Goal: Navigation & Orientation: Find specific page/section

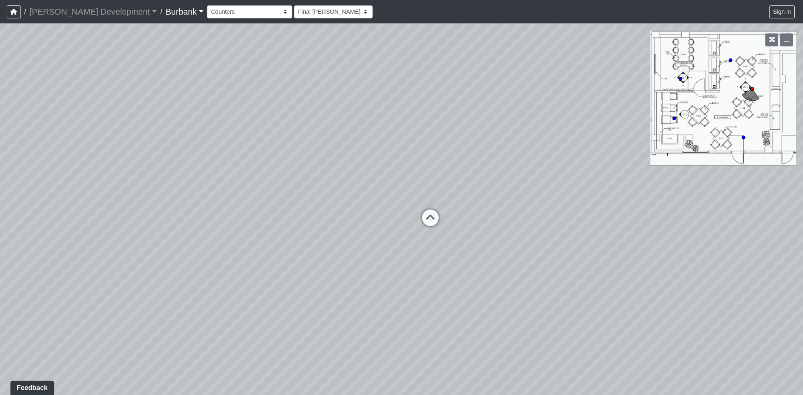
click at [296, 183] on div "Loading... Long Counter Loading... Pivot Door Loading... Podcast Room 1 Loading…" at bounding box center [401, 209] width 803 height 372
drag, startPoint x: 507, startPoint y: 154, endPoint x: 412, endPoint y: 177, distance: 97.6
click at [412, 177] on div "Loading... Long Counter Loading... Pivot Door Loading... Podcast Room 1 Loading…" at bounding box center [401, 209] width 803 height 372
drag, startPoint x: 503, startPoint y: 244, endPoint x: 414, endPoint y: 247, distance: 89.2
click at [414, 247] on div "Loading... Long Counter Loading... Pivot Door Loading... Podcast Room 1 Loading…" at bounding box center [401, 209] width 803 height 372
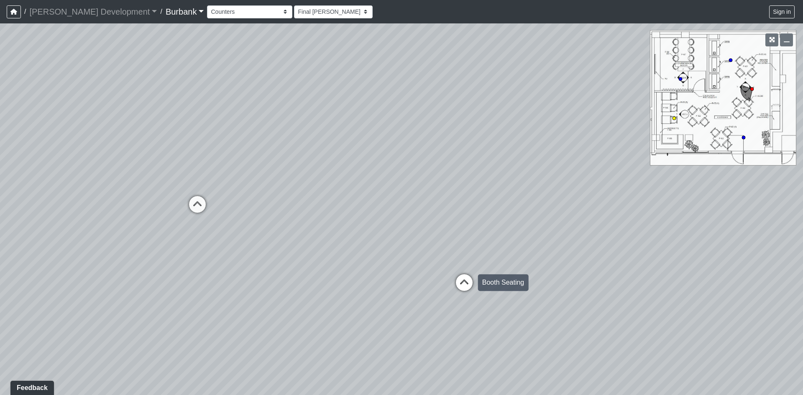
click at [456, 287] on icon at bounding box center [464, 286] width 25 height 25
drag, startPoint x: 466, startPoint y: 215, endPoint x: 310, endPoint y: 225, distance: 155.9
click at [312, 225] on div "Loading... Long Counter Loading... Pivot Door Loading... Podcast Room 1 Loading…" at bounding box center [401, 209] width 803 height 372
drag, startPoint x: 427, startPoint y: 218, endPoint x: 588, endPoint y: 228, distance: 160.5
click at [588, 228] on div "Loading... Long Counter Loading... Pivot Door Loading... Podcast Room 1 Loading…" at bounding box center [401, 209] width 803 height 372
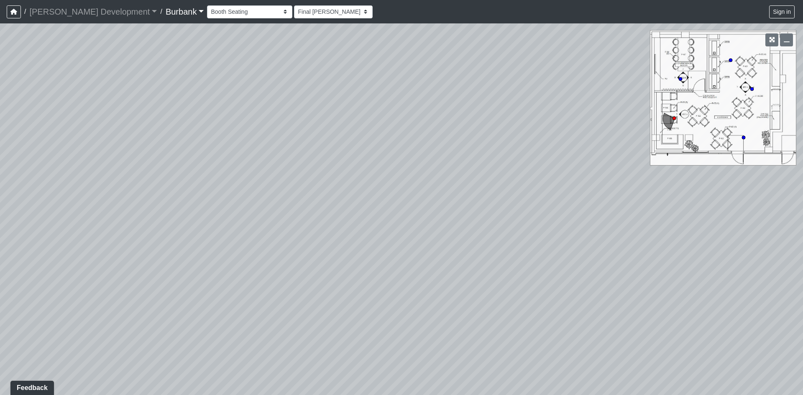
click at [606, 210] on div "Loading... Long Counter Loading... Pivot Door Loading... Podcast Room 1 Loading…" at bounding box center [401, 209] width 803 height 372
drag, startPoint x: 326, startPoint y: 174, endPoint x: 532, endPoint y: 178, distance: 206.7
click at [526, 178] on div "Loading... Long Counter Loading... Pivot Door Loading... Podcast Room 1 Loading…" at bounding box center [401, 209] width 803 height 372
drag, startPoint x: 279, startPoint y: 177, endPoint x: 470, endPoint y: 167, distance: 190.5
click at [503, 165] on div "Loading... Long Counter Loading... Pivot Door Loading... Podcast Room 1 Loading…" at bounding box center [401, 209] width 803 height 372
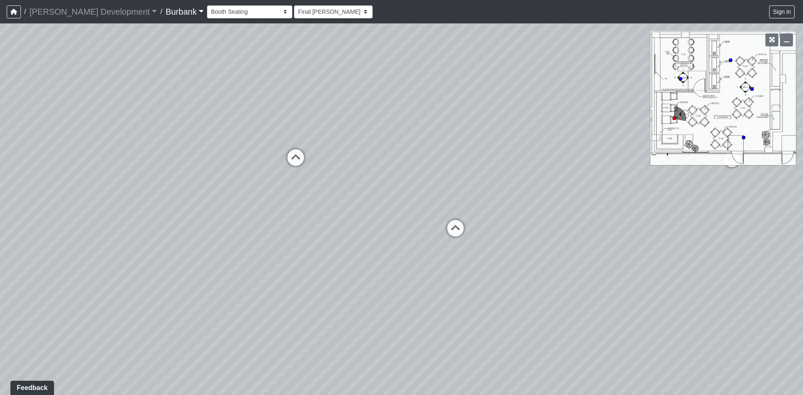
drag, startPoint x: 495, startPoint y: 240, endPoint x: 486, endPoint y: 240, distance: 8.8
click at [492, 240] on div "Loading... Long Counter Loading... Pivot Door Loading... Podcast Room 1 Loading…" at bounding box center [401, 209] width 803 height 372
click at [463, 236] on icon at bounding box center [452, 232] width 25 height 25
drag, startPoint x: 441, startPoint y: 223, endPoint x: 555, endPoint y: 234, distance: 115.1
click at [555, 234] on div "Loading... Long Counter Loading... Pivot Door Loading... Podcast Room 1 Loading…" at bounding box center [401, 209] width 803 height 372
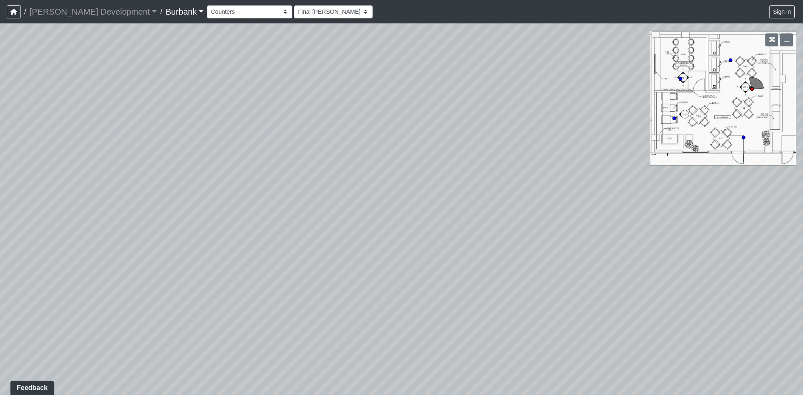
drag, startPoint x: 368, startPoint y: 210, endPoint x: 644, endPoint y: 218, distance: 276.2
click at [645, 218] on div "Loading... Long Counter Loading... Pivot Door Loading... Podcast Room 1 Loading…" at bounding box center [401, 209] width 803 height 372
click at [238, 315] on div "Loading... Long Counter Loading... Pivot Door Loading... Podcast Room 1 Loading…" at bounding box center [401, 209] width 803 height 372
click at [261, 304] on icon at bounding box center [257, 311] width 25 height 25
select select "4q7RKMEY2p16kARG7676R9"
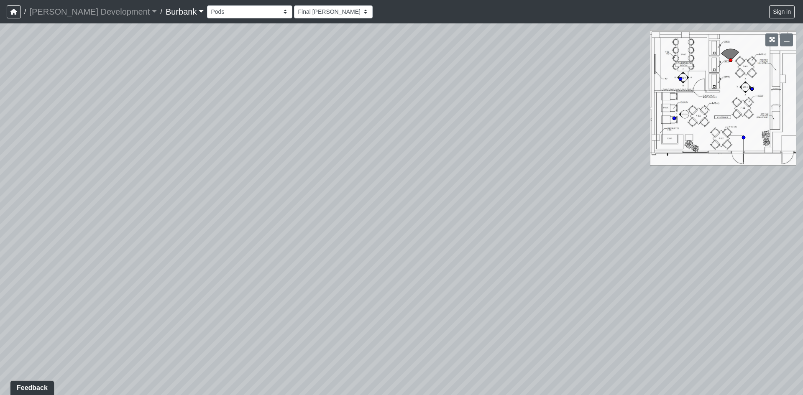
drag, startPoint x: 533, startPoint y: 227, endPoint x: 366, endPoint y: 258, distance: 169.8
click at [402, 253] on div "Loading... Long Counter Loading... Pivot Door Loading... Podcast Room 1 Loading…" at bounding box center [401, 209] width 803 height 372
click at [402, 261] on div "Loading... Long Counter Loading... Pivot Door Loading... Podcast Room 1 Loading…" at bounding box center [401, 209] width 803 height 372
drag, startPoint x: 423, startPoint y: 295, endPoint x: 54, endPoint y: 353, distance: 373.4
click at [54, 353] on div "Loading... Long Counter Loading... Pivot Door Loading... Podcast Room 1 Loading…" at bounding box center [401, 209] width 803 height 372
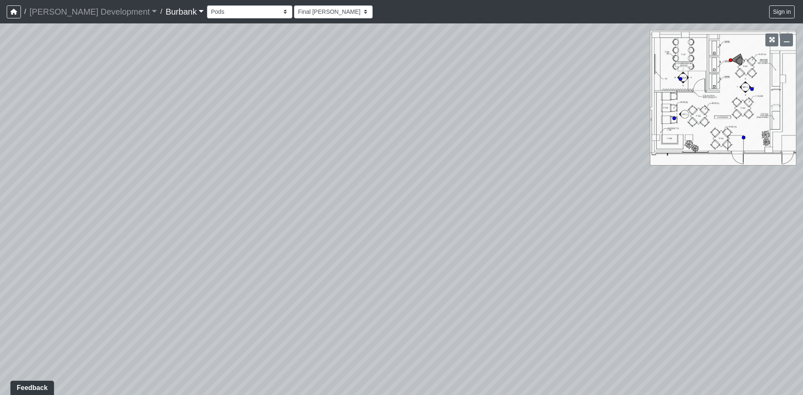
drag, startPoint x: 397, startPoint y: 294, endPoint x: 513, endPoint y: 221, distance: 138.0
click at [513, 221] on div "Loading... Long Counter Loading... Pivot Door Loading... Podcast Room 1 Loading…" at bounding box center [401, 209] width 803 height 372
